Goal: Information Seeking & Learning: Check status

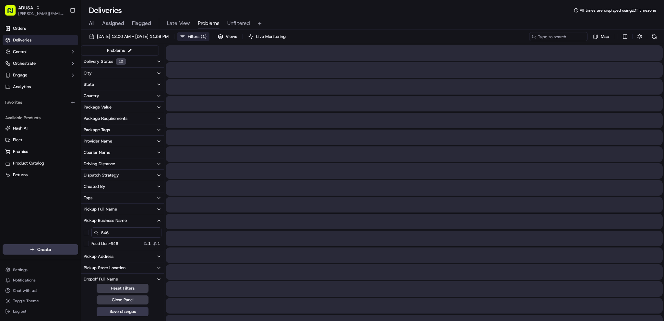
scroll to position [69, 0]
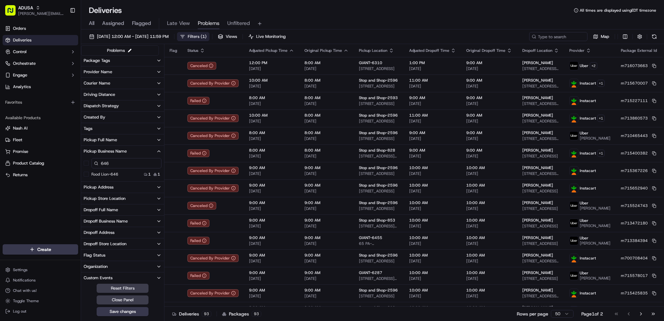
drag, startPoint x: 125, startPoint y: 163, endPoint x: 94, endPoint y: 170, distance: 31.9
click at [94, 170] on div "646 Food Lion-646 1 1" at bounding box center [122, 167] width 83 height 21
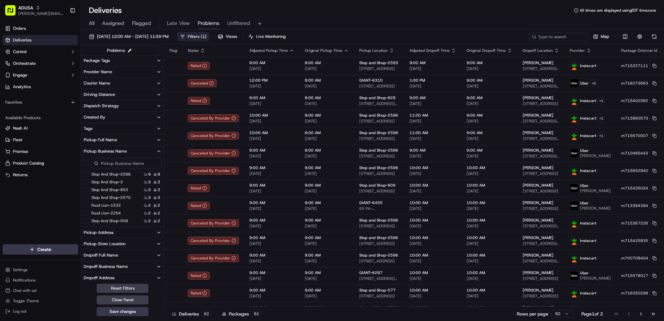
click at [407, 27] on div "All Assigned Flagged Late View Problems Unfiltered" at bounding box center [372, 23] width 583 height 11
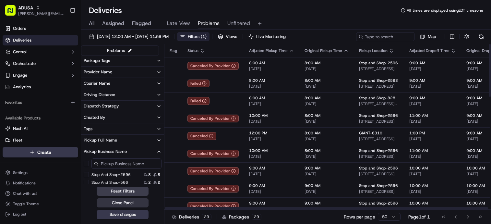
click at [145, 202] on button "Close Panel" at bounding box center [123, 202] width 52 height 9
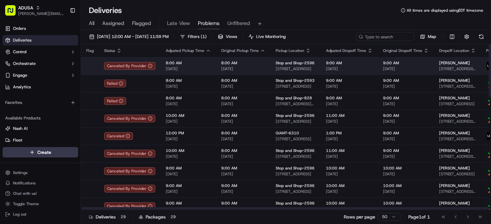
drag, startPoint x: 259, startPoint y: 90, endPoint x: 309, endPoint y: 66, distance: 55.5
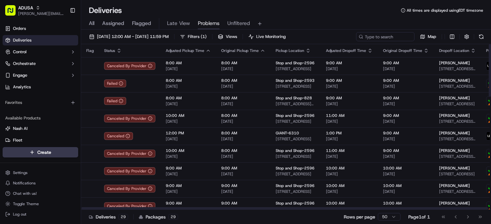
click at [307, 22] on div "All Assigned Flagged Late View Problems Unfiltered" at bounding box center [286, 23] width 410 height 11
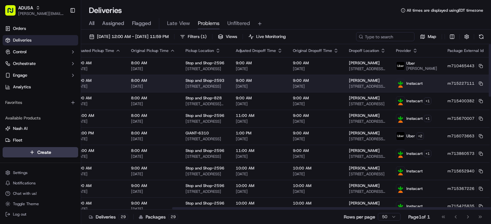
drag, startPoint x: 335, startPoint y: 96, endPoint x: 374, endPoint y: 91, distance: 39.2
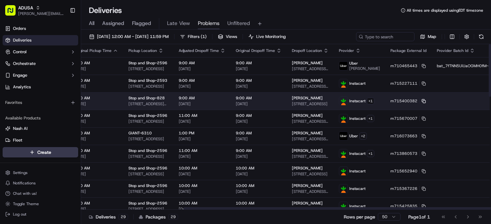
click at [421, 100] on icon at bounding box center [423, 101] width 4 height 4
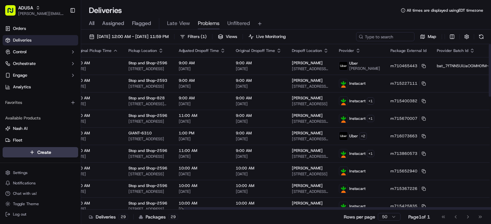
scroll to position [0, 178]
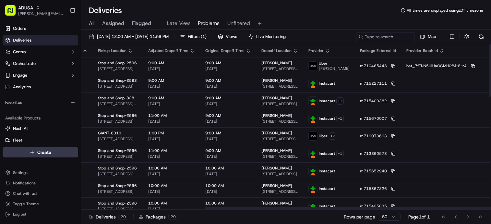
drag, startPoint x: 457, startPoint y: 102, endPoint x: 466, endPoint y: 98, distance: 10.4
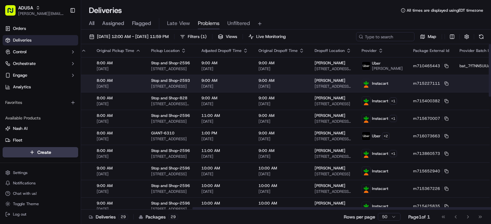
scroll to position [0, 0]
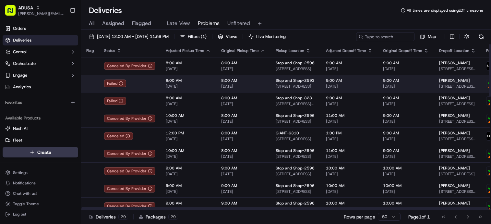
drag, startPoint x: 407, startPoint y: 94, endPoint x: 312, endPoint y: 91, distance: 95.7
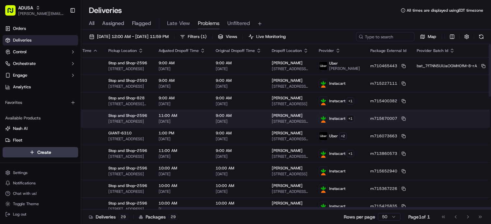
scroll to position [0, 178]
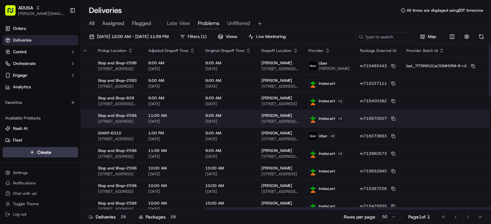
drag, startPoint x: 295, startPoint y: 120, endPoint x: 356, endPoint y: 114, distance: 61.8
click at [392, 118] on rect at bounding box center [393, 119] width 3 height 3
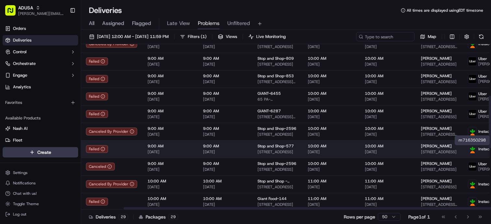
scroll to position [162, 0]
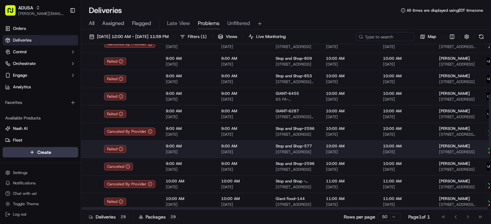
drag, startPoint x: 413, startPoint y: 150, endPoint x: 357, endPoint y: 151, distance: 55.8
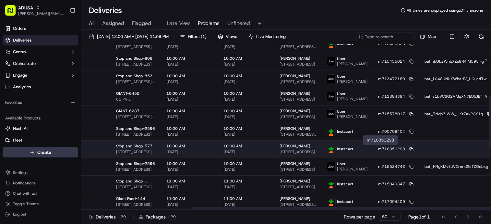
scroll to position [162, 178]
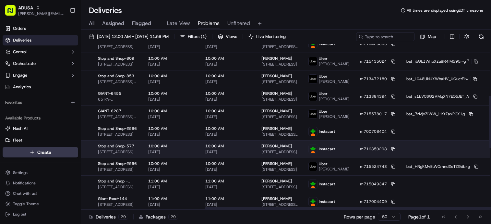
drag, startPoint x: 353, startPoint y: 150, endPoint x: 398, endPoint y: 151, distance: 45.1
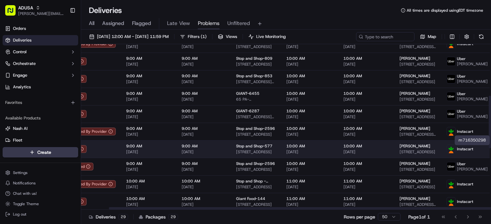
scroll to position [162, 0]
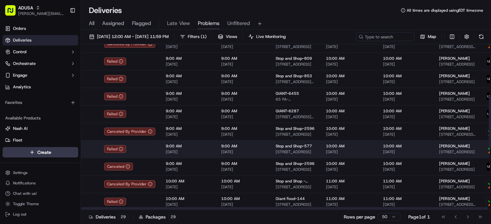
drag, startPoint x: 456, startPoint y: 150, endPoint x: 415, endPoint y: 151, distance: 41.5
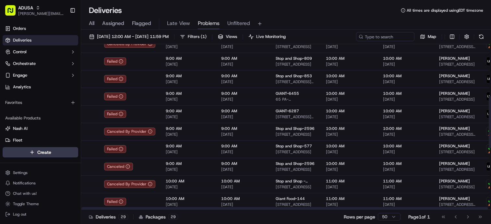
drag, startPoint x: 357, startPoint y: 207, endPoint x: 345, endPoint y: 204, distance: 12.4
click at [345, 207] on div at bounding box center [284, 208] width 407 height 2
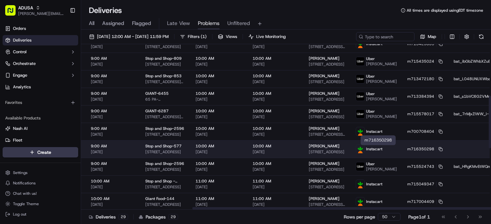
scroll to position [162, 178]
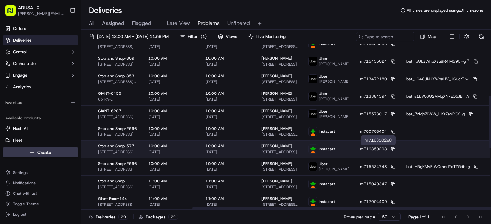
drag, startPoint x: 391, startPoint y: 146, endPoint x: 410, endPoint y: 147, distance: 18.8
click at [391, 148] on icon at bounding box center [393, 149] width 4 height 4
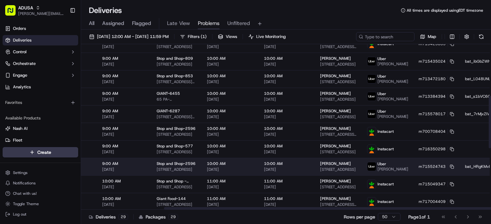
scroll to position [162, 0]
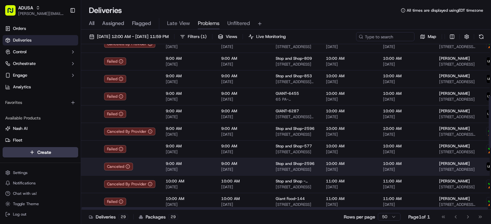
drag, startPoint x: 330, startPoint y: 154, endPoint x: 203, endPoint y: 158, distance: 127.1
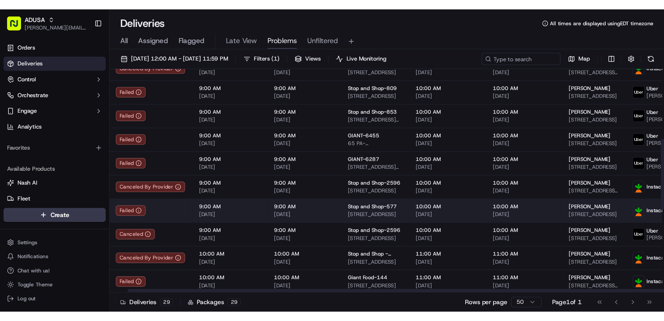
scroll to position [162, 178]
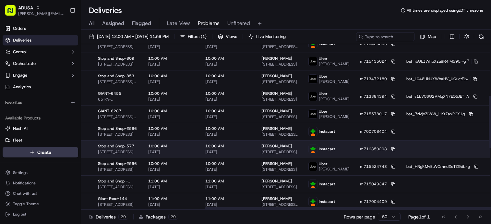
drag, startPoint x: 179, startPoint y: 150, endPoint x: 243, endPoint y: 149, distance: 63.9
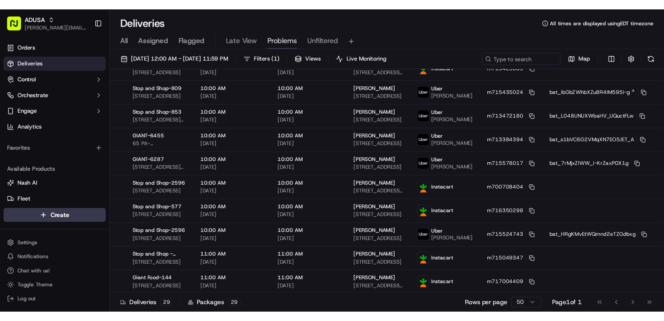
scroll to position [162, 5]
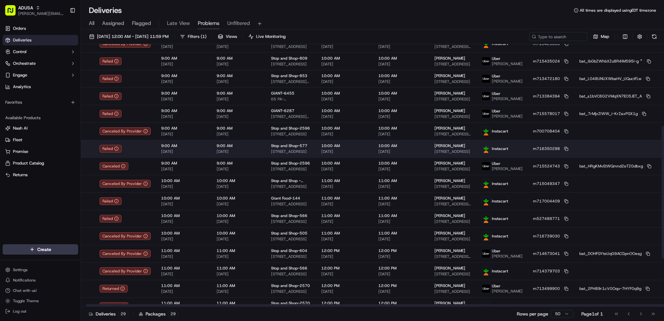
click at [574, 149] on td at bounding box center [615, 149] width 82 height 18
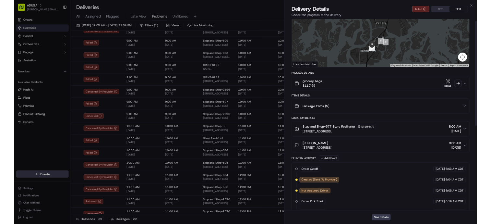
scroll to position [0, 0]
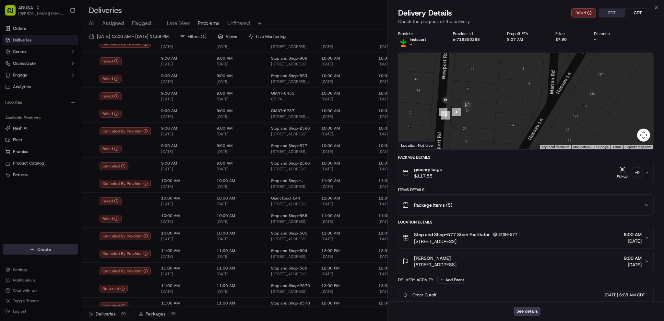
click at [524, 306] on div "See details" at bounding box center [526, 311] width 276 height 20
click at [526, 310] on button "See details" at bounding box center [527, 311] width 27 height 9
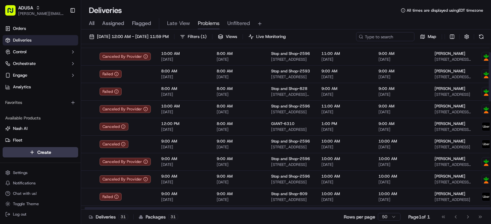
scroll to position [0, 5]
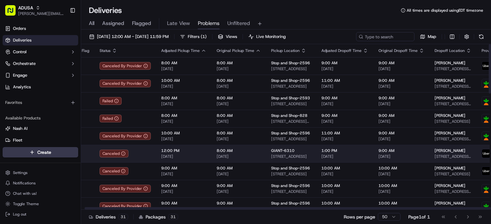
drag, startPoint x: 351, startPoint y: 188, endPoint x: 348, endPoint y: 149, distance: 39.0
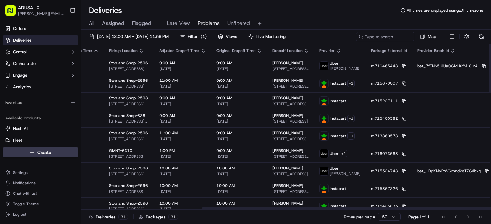
scroll to position [0, 178]
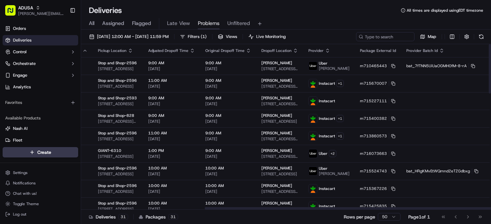
drag, startPoint x: 179, startPoint y: 208, endPoint x: 360, endPoint y: 210, distance: 180.9
click at [359, 209] on div at bounding box center [408, 208] width 407 height 2
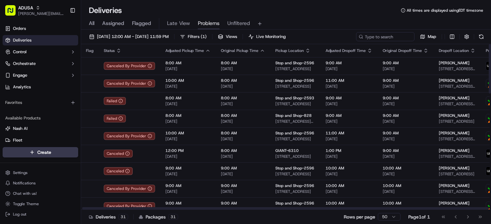
scroll to position [0, 0]
drag, startPoint x: 362, startPoint y: 209, endPoint x: 231, endPoint y: 208, distance: 131.0
click at [231, 208] on div at bounding box center [284, 208] width 407 height 2
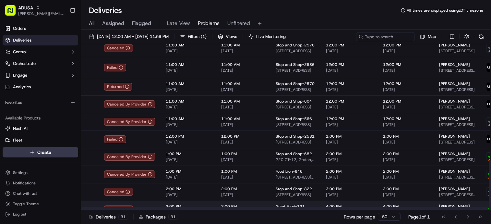
scroll to position [390, 0]
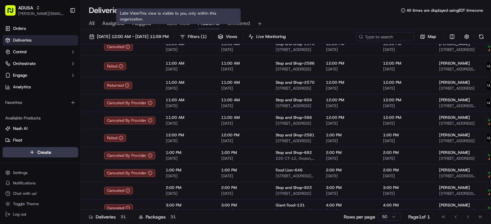
click at [175, 25] on span "Late View" at bounding box center [178, 23] width 23 height 8
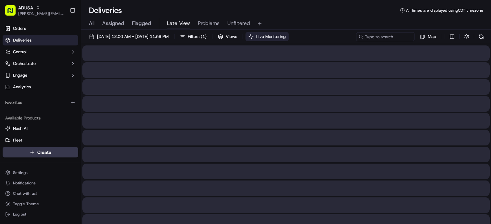
click at [286, 37] on span "Live Monitoring" at bounding box center [271, 37] width 30 height 6
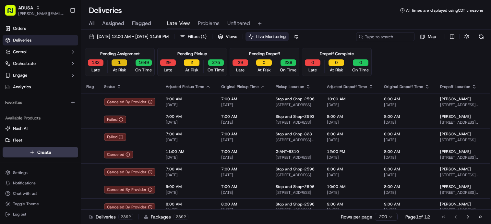
click at [121, 63] on button "1" at bounding box center [120, 62] width 16 height 6
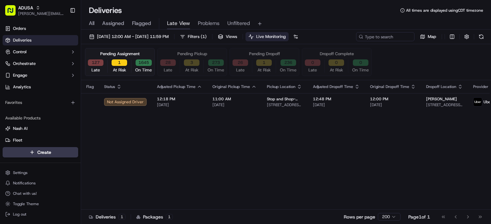
click at [98, 63] on button "127" at bounding box center [96, 62] width 16 height 6
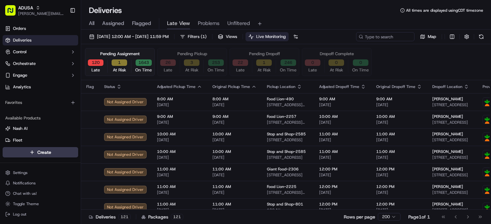
click at [228, 44] on div "Pending Assignment 120 Late 1 At Risk 1643 On Time Pending Pickup 26 Late 3 At …" at bounding box center [286, 62] width 410 height 36
click at [213, 53] on div "Pending Pickup 26 Late 4 At Risk 246 On Time" at bounding box center [192, 62] width 70 height 28
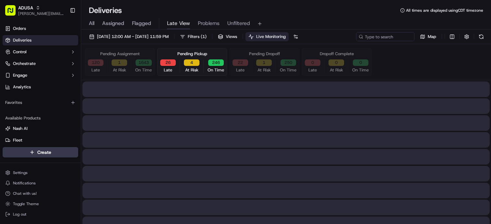
click at [197, 62] on button "4" at bounding box center [192, 62] width 16 height 6
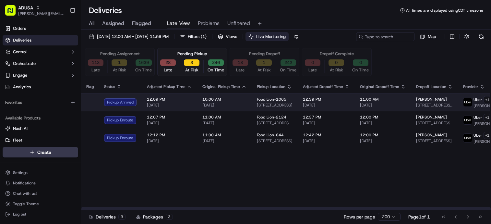
click at [333, 111] on td "12:39 PM [DATE]" at bounding box center [326, 102] width 57 height 18
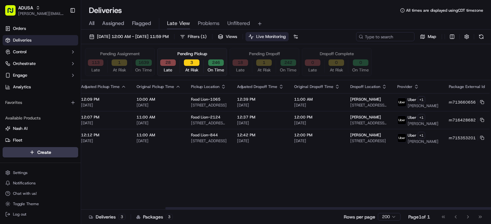
scroll to position [0, 155]
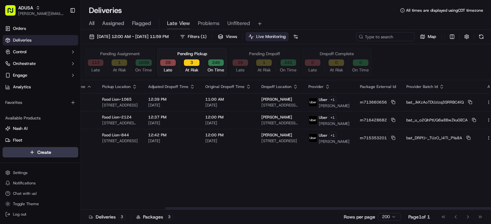
drag, startPoint x: 309, startPoint y: 183, endPoint x: 385, endPoint y: 168, distance: 77.9
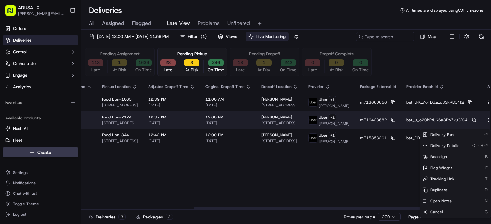
click at [473, 125] on html "[PERSON_NAME] [PERSON_NAME][EMAIL_ADDRESS][PERSON_NAME][DOMAIN_NAME] Toggle Sid…" at bounding box center [245, 112] width 491 height 224
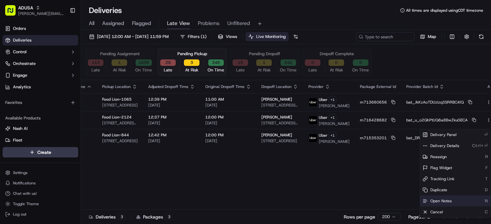
click at [446, 201] on span "Open Notes" at bounding box center [440, 200] width 21 height 5
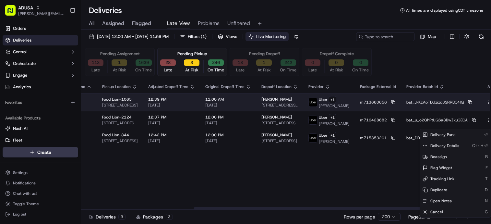
click at [486, 104] on icon "button" at bounding box center [488, 102] width 5 height 5
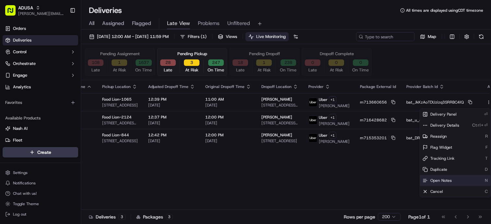
click at [454, 177] on div "Open Notes N" at bounding box center [455, 180] width 71 height 11
click at [390, 172] on div "Flag Status Adjusted Pickup Time Original Pickup Time Pickup Location Adjusted …" at bounding box center [215, 144] width 579 height 129
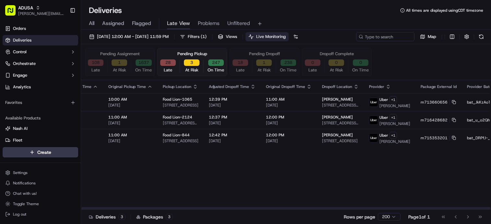
scroll to position [0, 0]
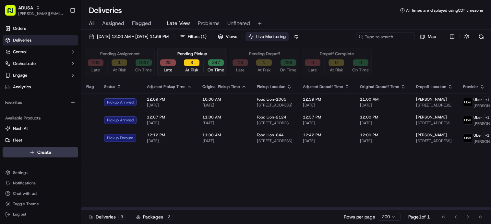
drag, startPoint x: 289, startPoint y: 172, endPoint x: 258, endPoint y: 172, distance: 30.2
click at [170, 61] on button "27" at bounding box center [168, 62] width 16 height 6
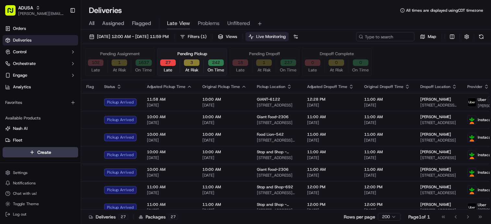
click at [269, 64] on button "1" at bounding box center [264, 62] width 16 height 6
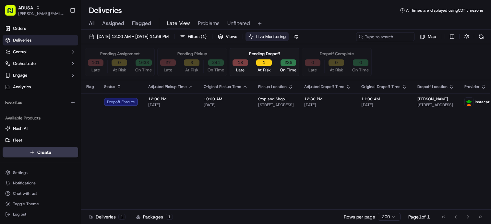
click at [245, 61] on button "18" at bounding box center [240, 62] width 16 height 6
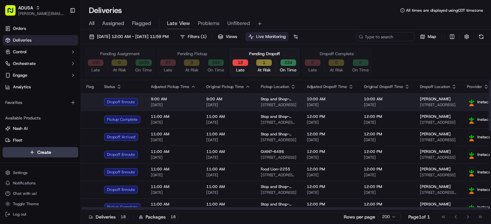
click at [185, 102] on span "[DATE]" at bounding box center [173, 104] width 45 height 5
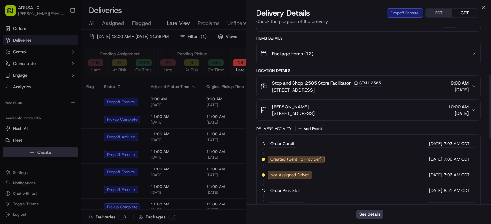
scroll to position [112, 0]
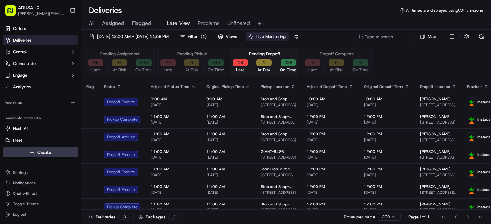
click at [266, 51] on div "Pending Dropoff" at bounding box center [264, 54] width 31 height 6
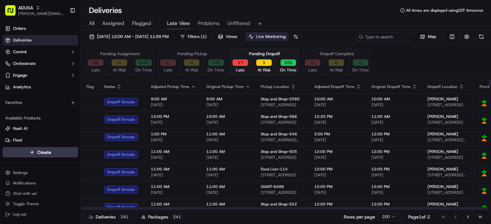
click at [341, 20] on div "All Assigned Flagged Late View Problems Unfiltered" at bounding box center [286, 23] width 410 height 11
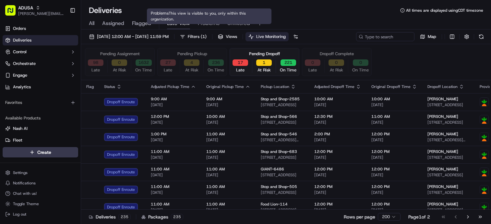
click at [212, 22] on span "Problems" at bounding box center [209, 23] width 22 height 8
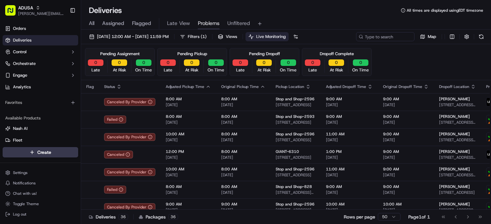
click at [459, 59] on div "Pending Assignment 0 Late 0 At Risk 0 On Time Pending Pickup 0 Late 0 At Risk 0…" at bounding box center [286, 62] width 402 height 28
